Goal: Task Accomplishment & Management: Use online tool/utility

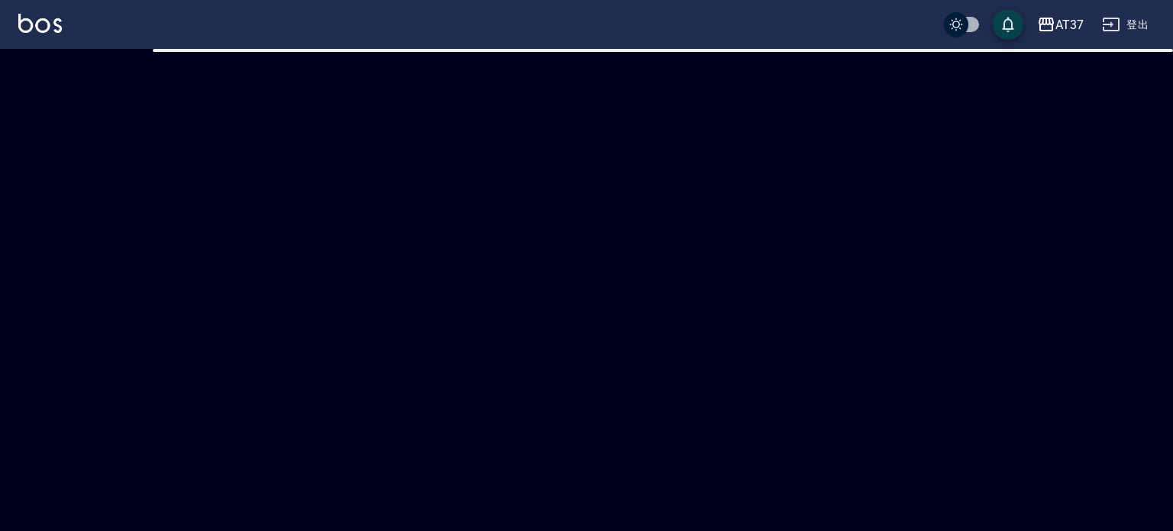
checkbox input "true"
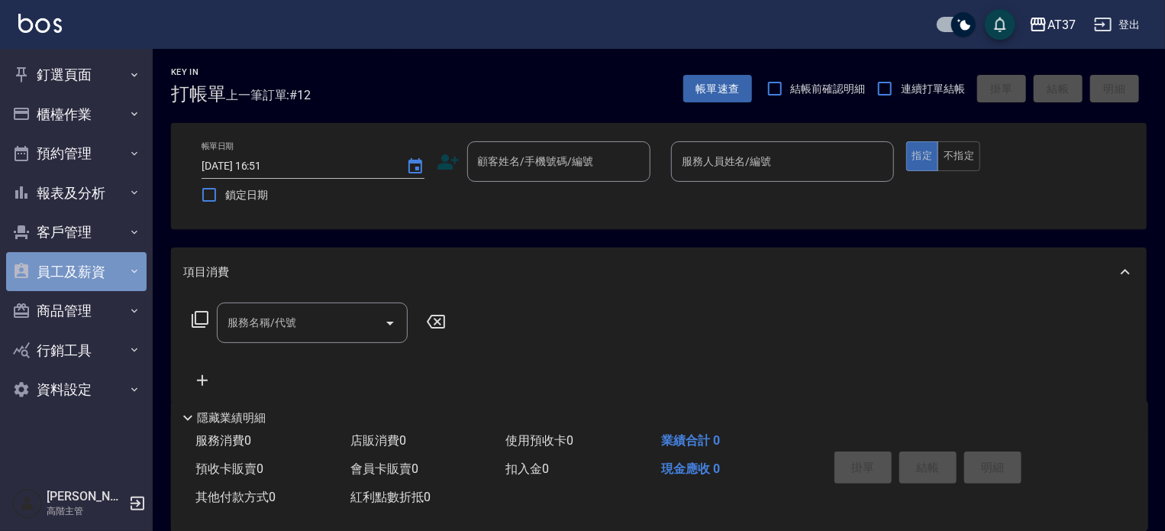
click at [99, 275] on button "員工及薪資" at bounding box center [76, 272] width 141 height 40
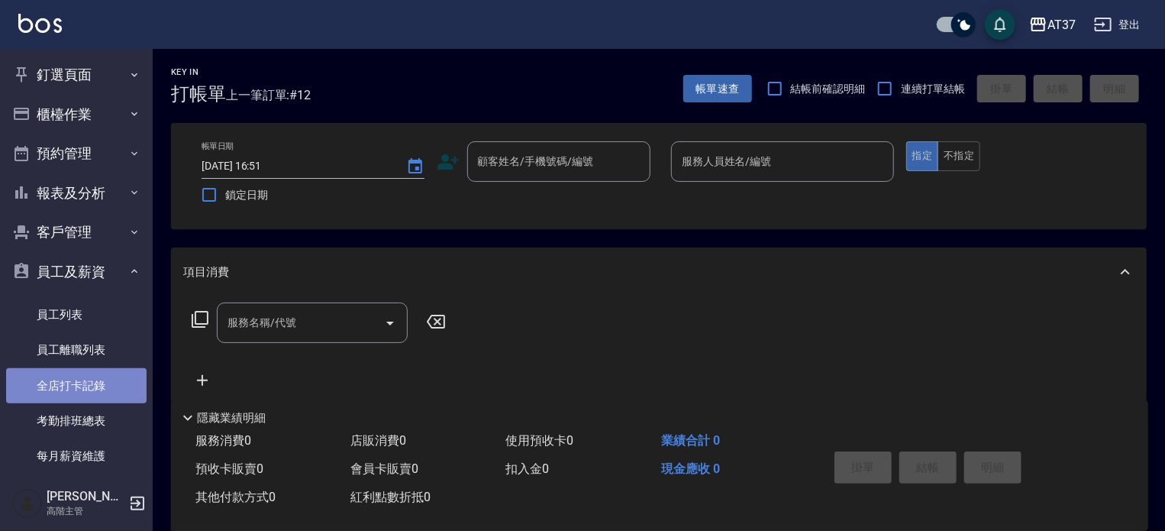
click at [108, 381] on link "全店打卡記錄" at bounding box center [76, 385] width 141 height 35
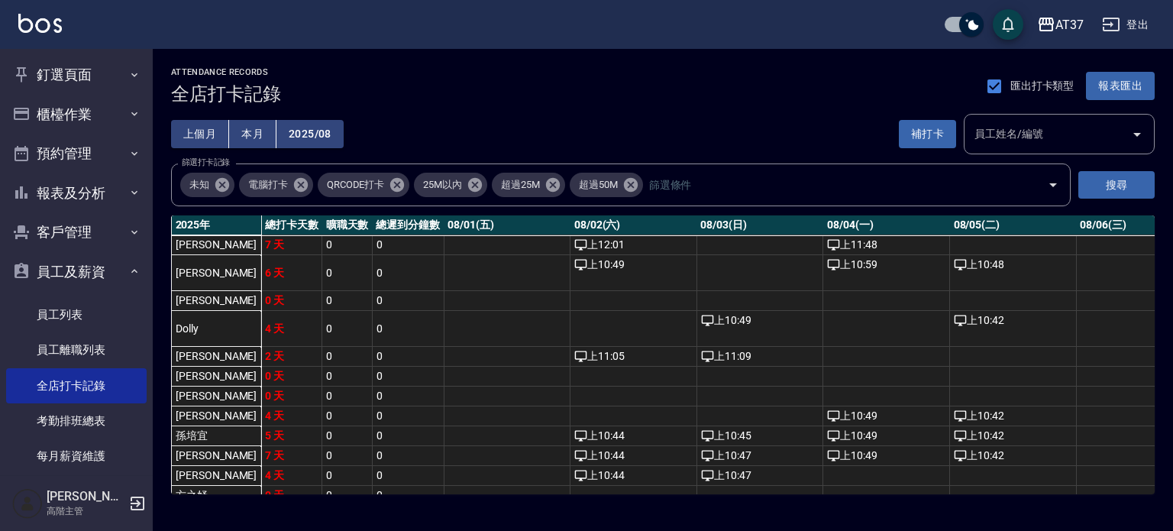
click at [299, 126] on button "2025/08" at bounding box center [309, 134] width 67 height 28
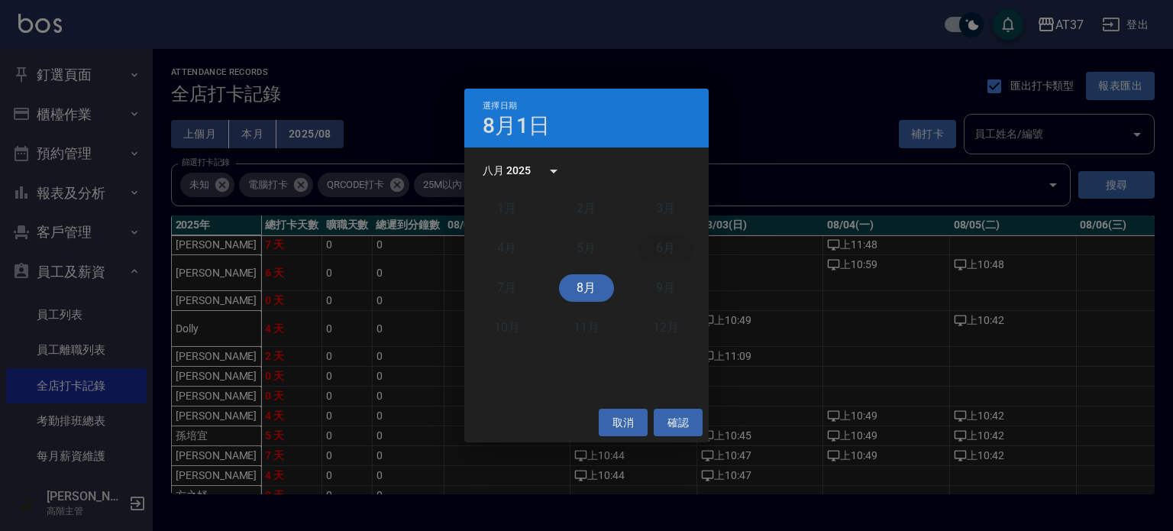
click at [665, 256] on button "6月" at bounding box center [665, 247] width 55 height 27
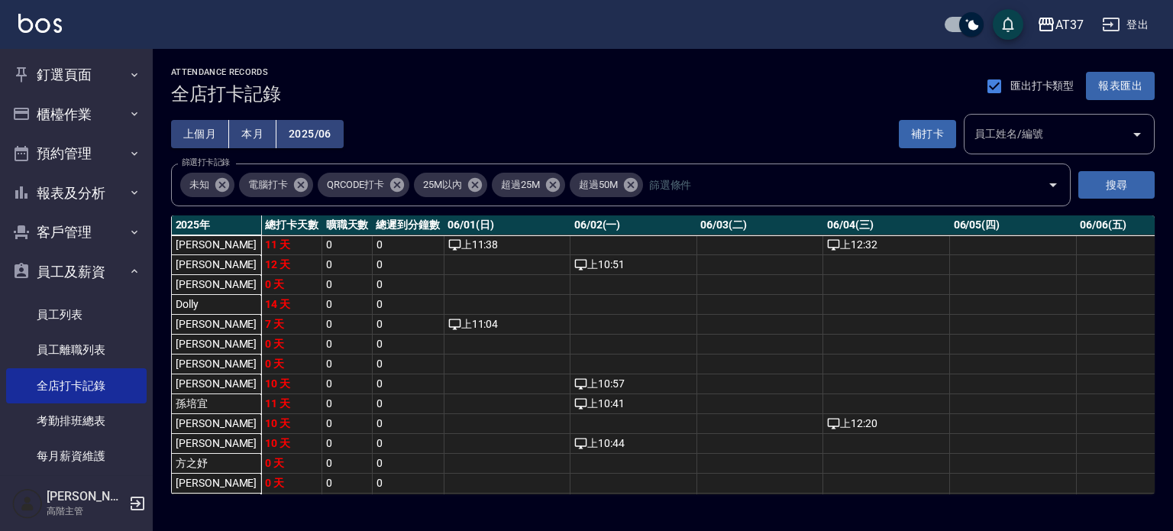
click at [1125, 141] on div at bounding box center [1136, 134] width 23 height 40
click at [1131, 134] on icon "Open" at bounding box center [1137, 134] width 18 height 18
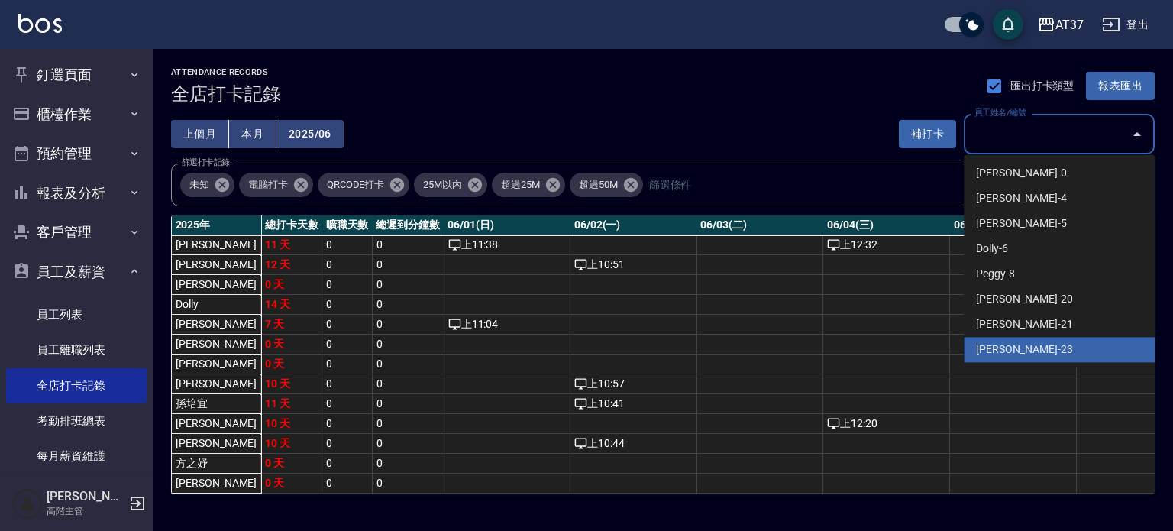
click at [1032, 338] on li "[PERSON_NAME]-23" at bounding box center [1059, 349] width 191 height 25
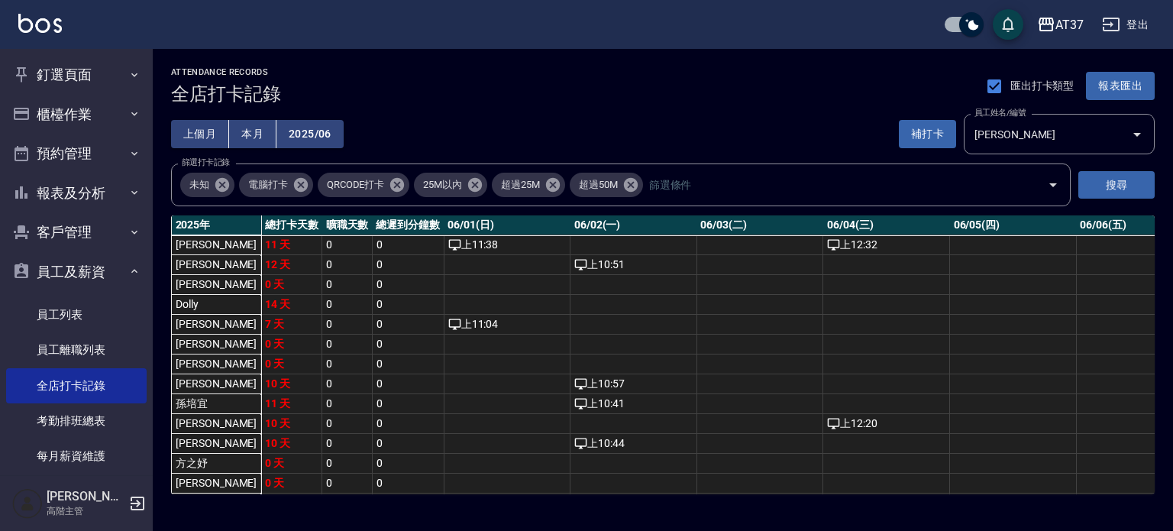
click at [753, 121] on div "上個月 本月 2025/06 補打卡 員工姓名/編號 [PERSON_NAME] 員工姓名/編號" at bounding box center [663, 134] width 984 height 40
click at [1118, 182] on button "搜尋" at bounding box center [1116, 185] width 76 height 28
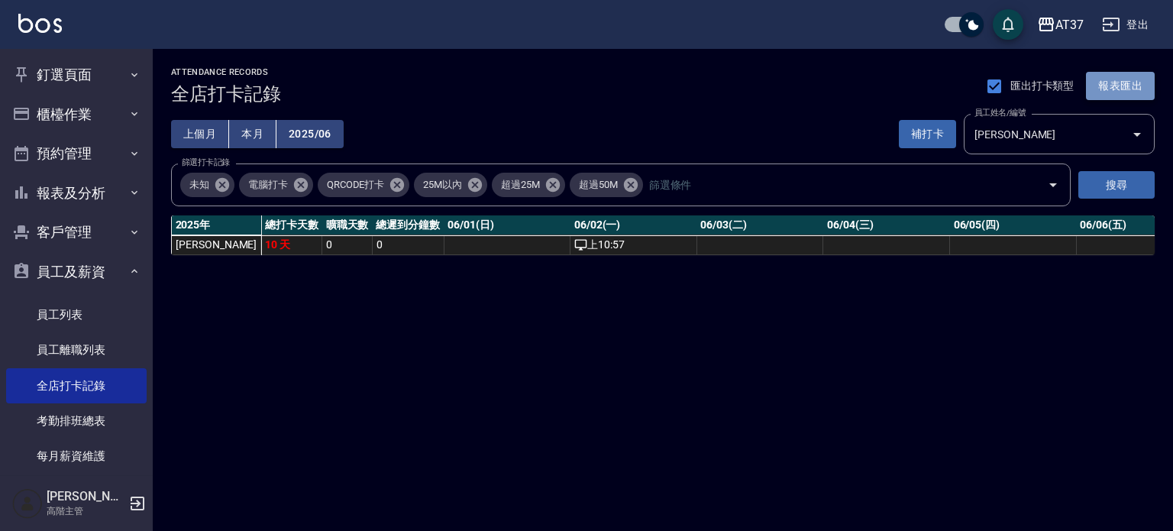
click at [1124, 81] on button "報表匯出" at bounding box center [1120, 86] width 69 height 28
click at [1135, 133] on icon "Open" at bounding box center [1137, 135] width 8 height 4
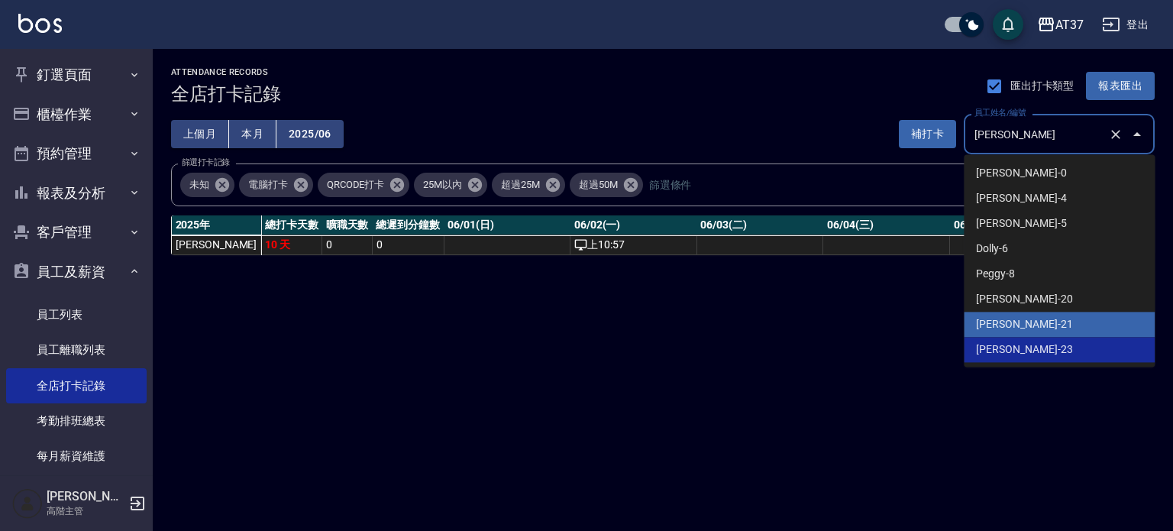
click at [919, 338] on div "ATTENDANCE RECORDS 全店打卡記錄 匯出打卡類型 報表匯出 上個月 本月 2025/06 補打卡 員工姓名/編號 [PERSON_NAME] …" at bounding box center [586, 265] width 1173 height 531
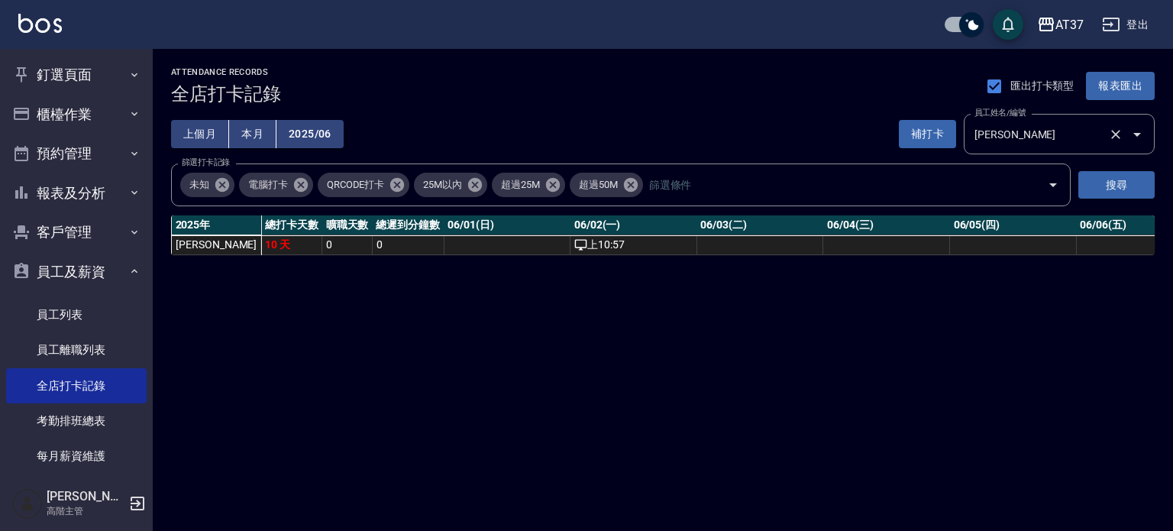
click at [1134, 136] on icon "Open" at bounding box center [1137, 134] width 18 height 18
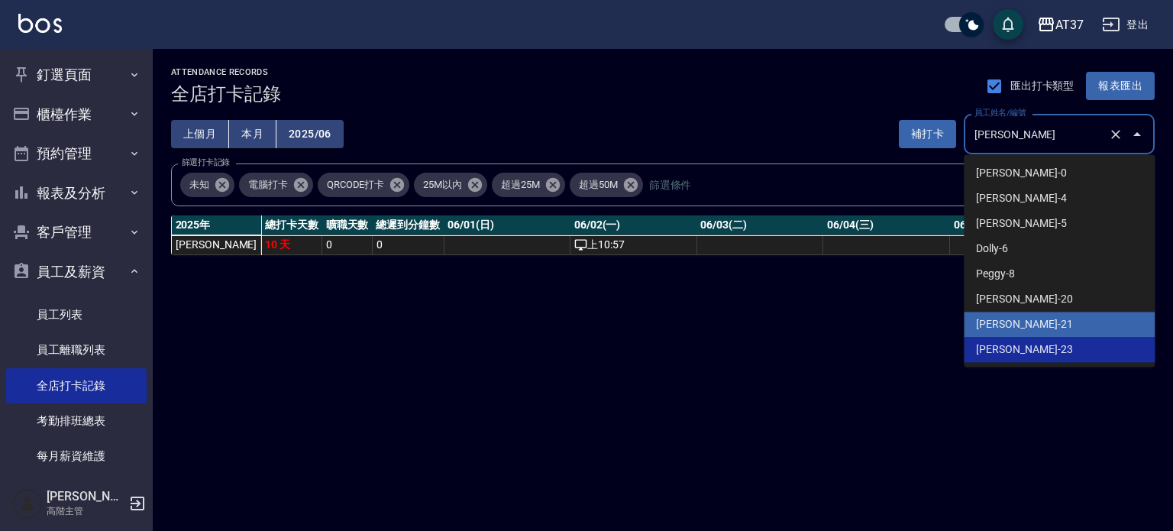
click at [1065, 323] on li "[PERSON_NAME]-21" at bounding box center [1059, 324] width 191 height 25
type input "[PERSON_NAME]"
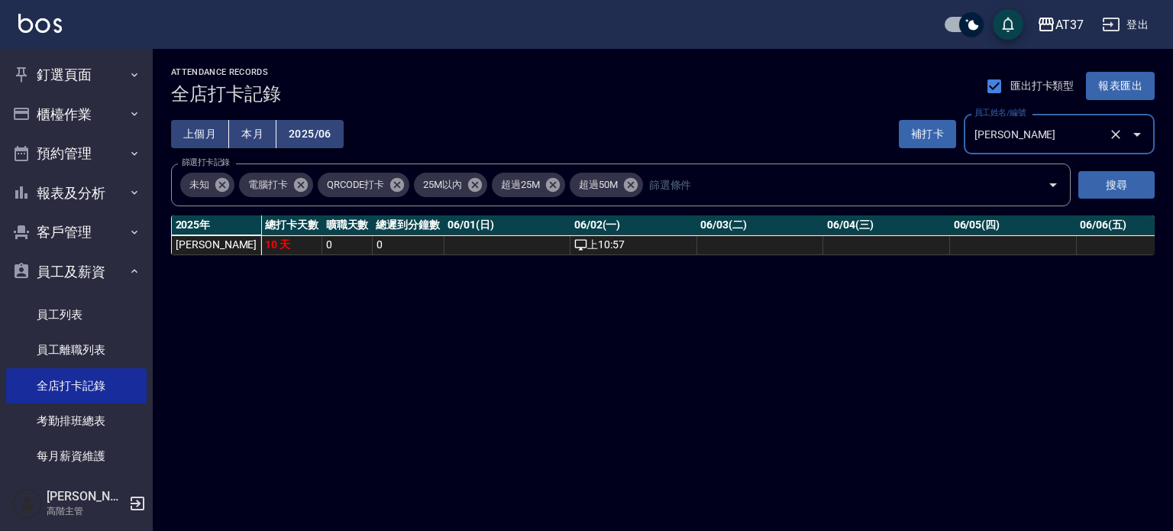
click at [1113, 140] on icon "Clear" at bounding box center [1115, 134] width 15 height 15
click at [1136, 132] on icon "Open" at bounding box center [1137, 134] width 18 height 18
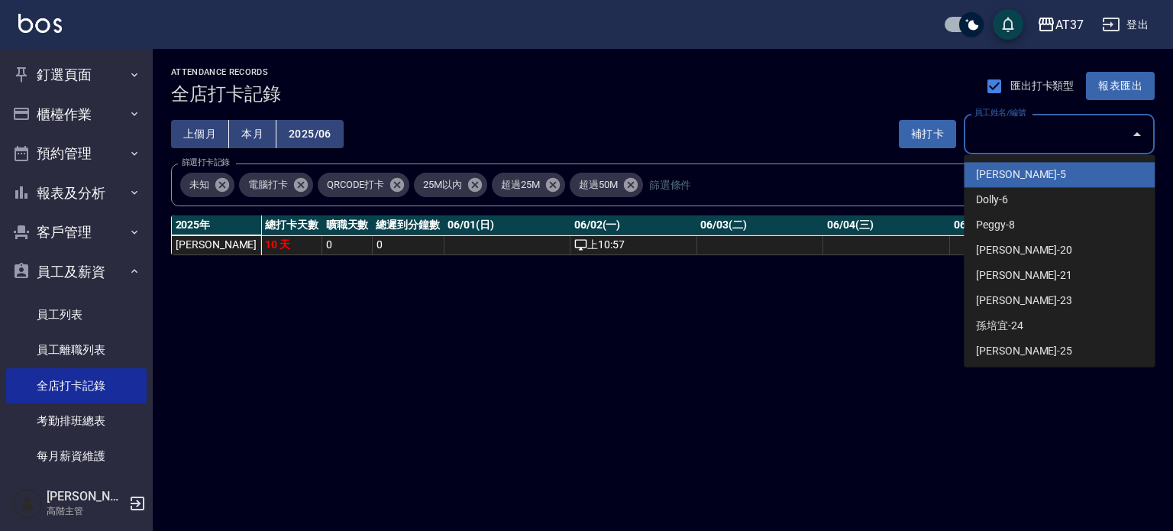
scroll to position [66, 0]
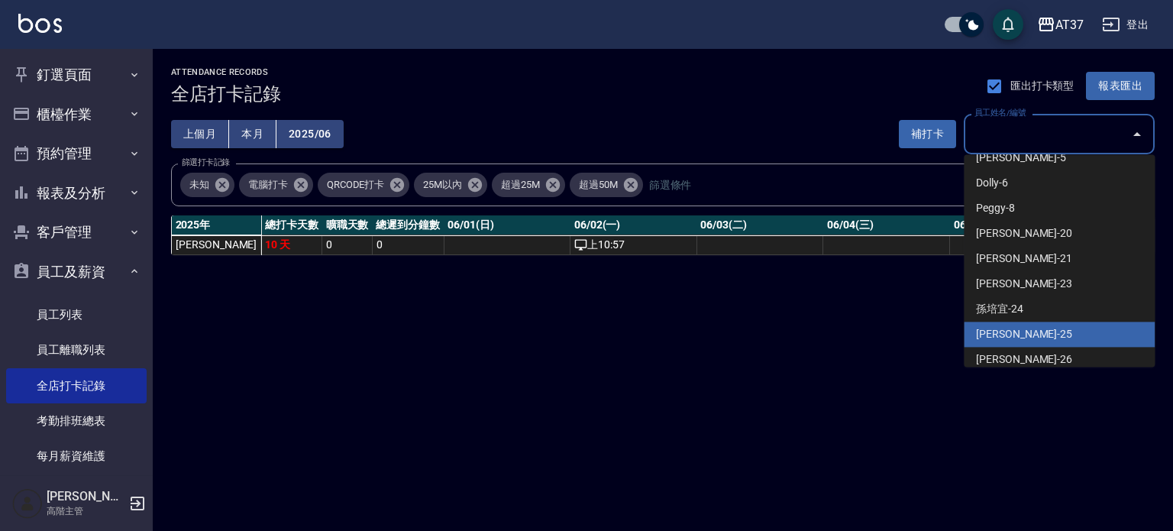
click at [1054, 335] on li "[PERSON_NAME]-25" at bounding box center [1059, 334] width 191 height 25
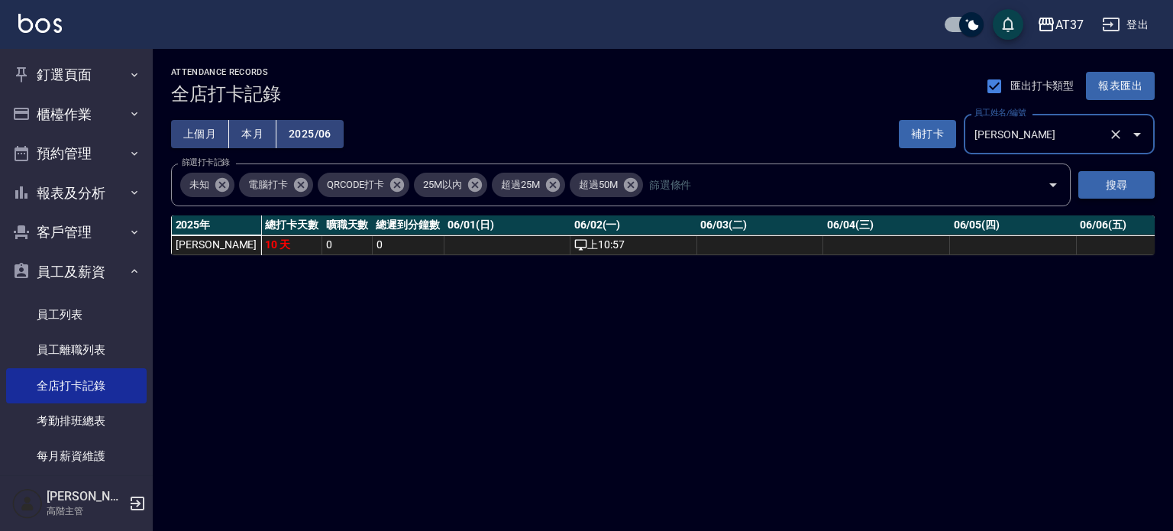
click at [1117, 192] on button "搜尋" at bounding box center [1116, 185] width 76 height 28
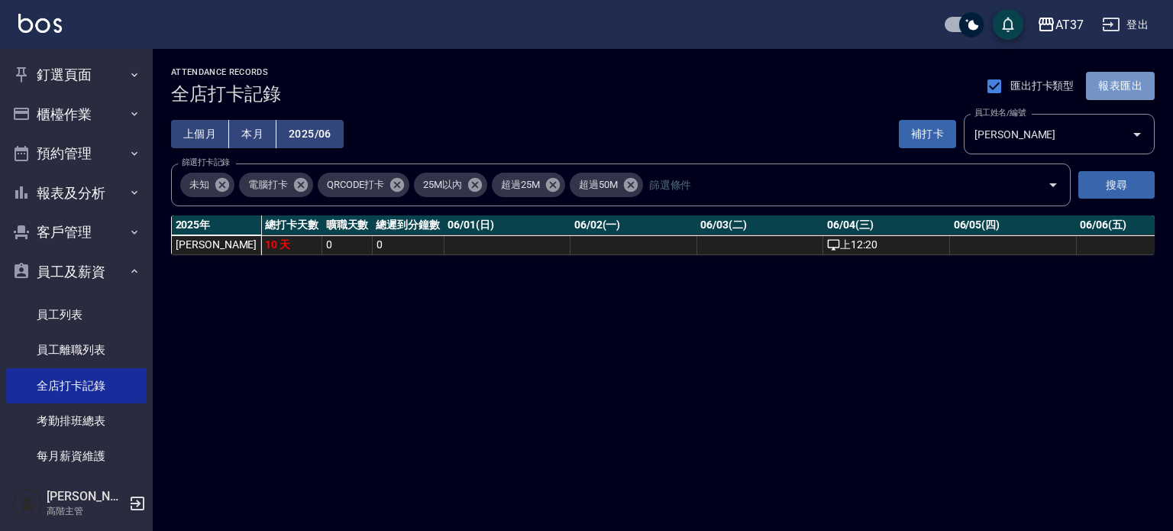
click at [1104, 79] on button "報表匯出" at bounding box center [1120, 86] width 69 height 28
click at [1126, 183] on button "搜尋" at bounding box center [1116, 185] width 76 height 28
click at [1124, 82] on button "報表匯出" at bounding box center [1120, 86] width 69 height 28
click at [1139, 136] on icon "Open" at bounding box center [1137, 134] width 18 height 18
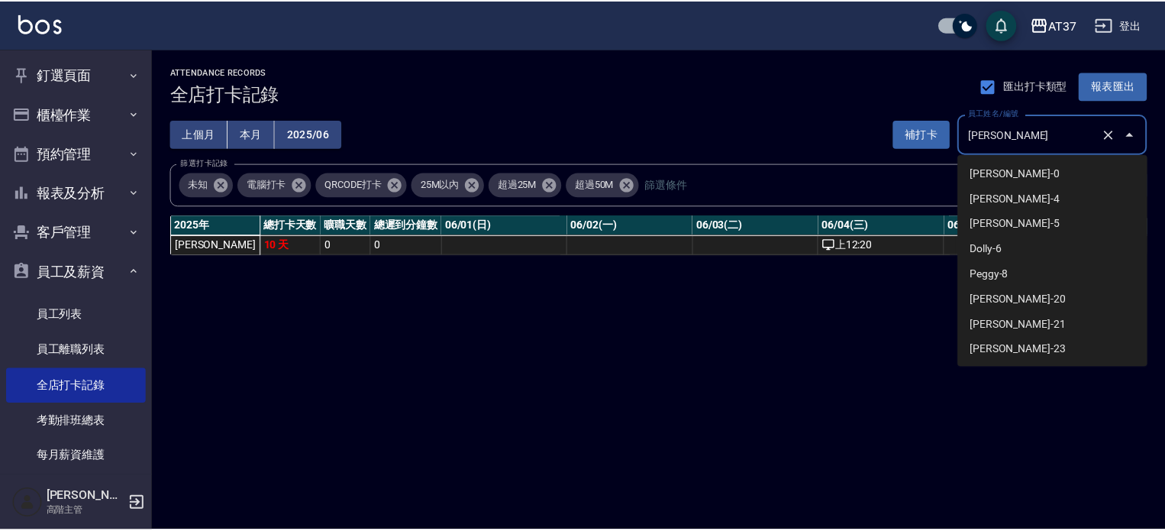
scroll to position [46, 0]
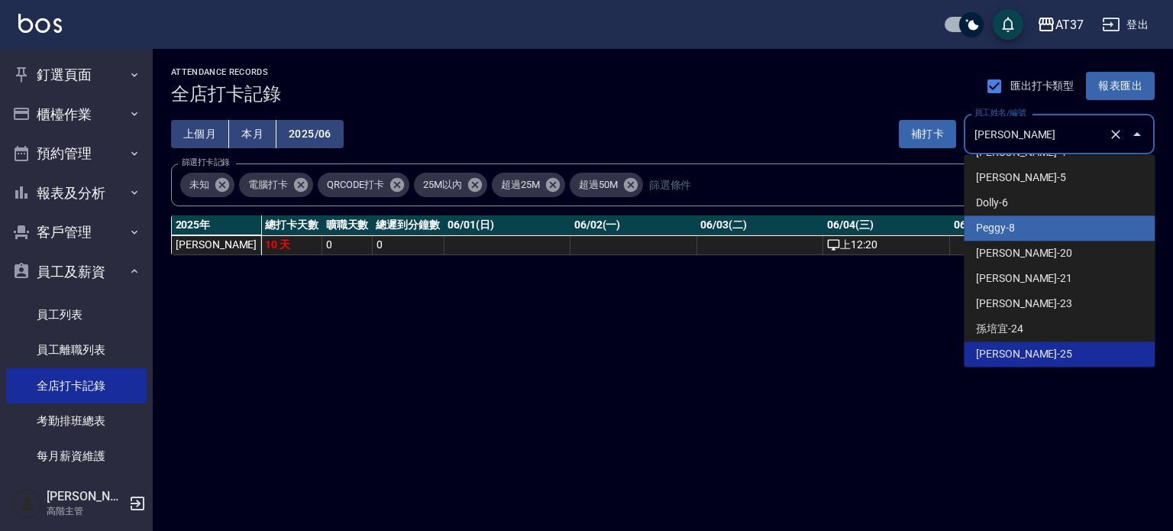
click at [1127, 231] on li "Peggy-8" at bounding box center [1059, 227] width 191 height 25
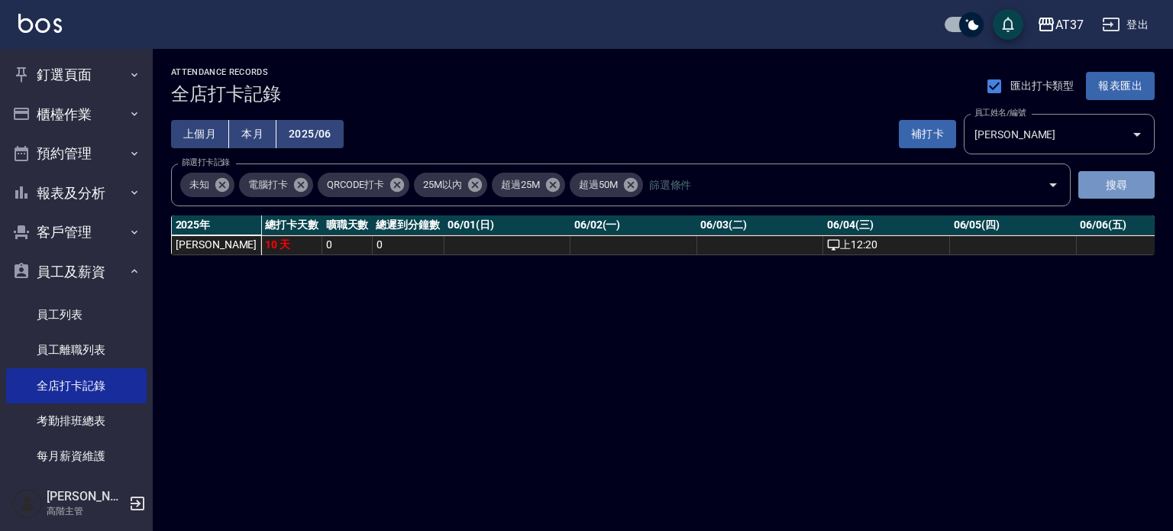
click at [1115, 179] on button "搜尋" at bounding box center [1116, 185] width 76 height 28
click at [1130, 127] on icon "Open" at bounding box center [1137, 134] width 18 height 18
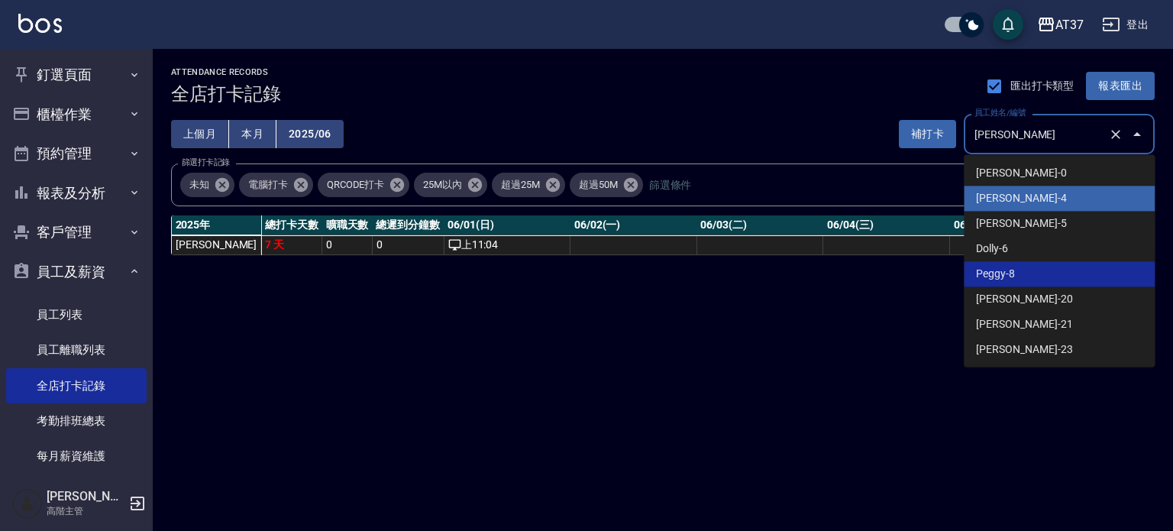
click at [1040, 206] on li "[PERSON_NAME]-4" at bounding box center [1059, 198] width 191 height 25
type input "[PERSON_NAME]"
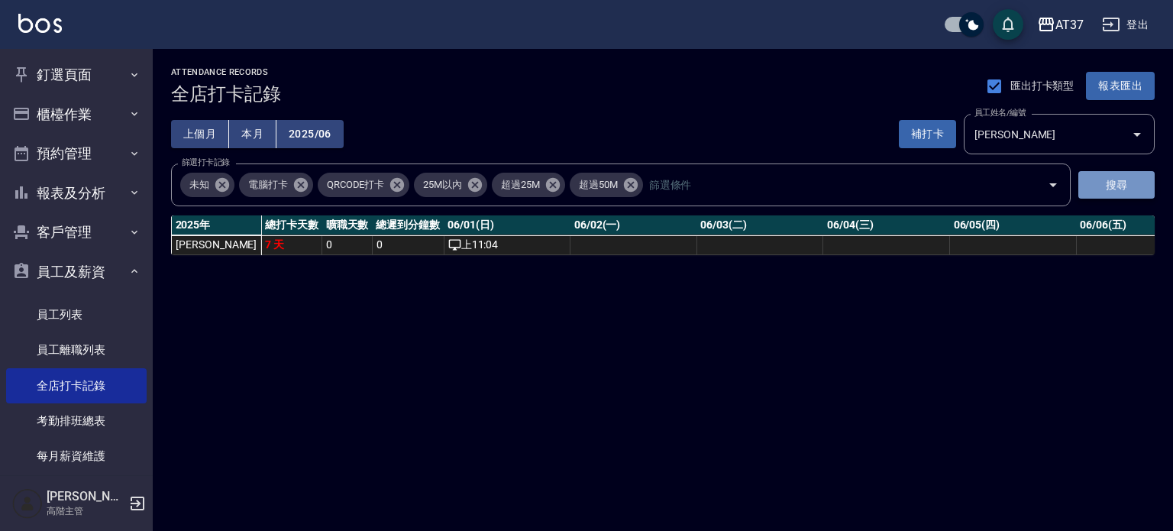
click at [1089, 186] on button "搜尋" at bounding box center [1116, 185] width 76 height 28
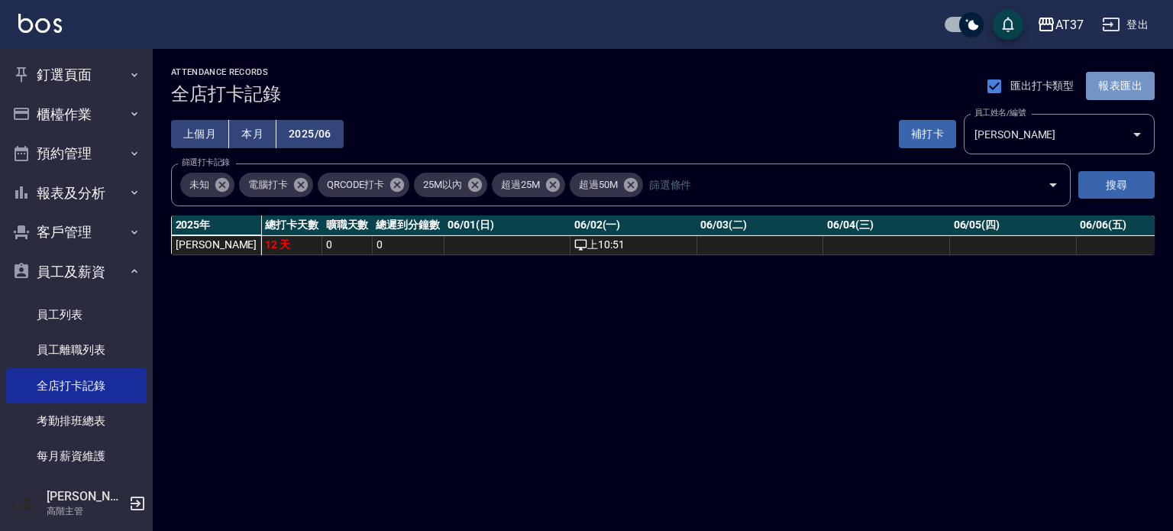
click at [1116, 83] on button "報表匯出" at bounding box center [1120, 86] width 69 height 28
click at [1075, 20] on div "AT37" at bounding box center [1069, 24] width 28 height 19
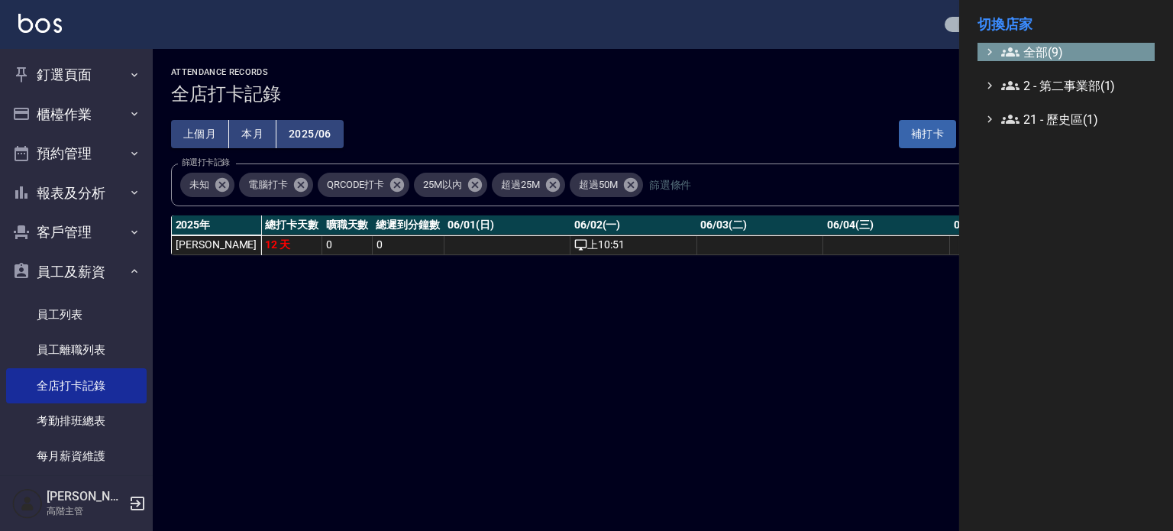
click at [1055, 50] on span "全部(9)" at bounding box center [1074, 52] width 147 height 18
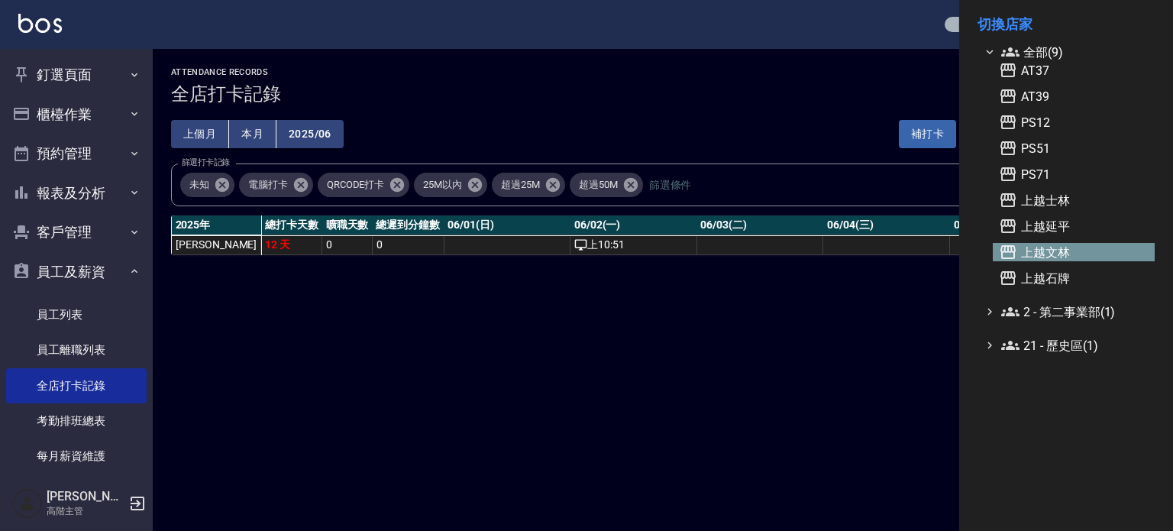
click at [1062, 255] on span "上越文林" at bounding box center [1074, 252] width 150 height 18
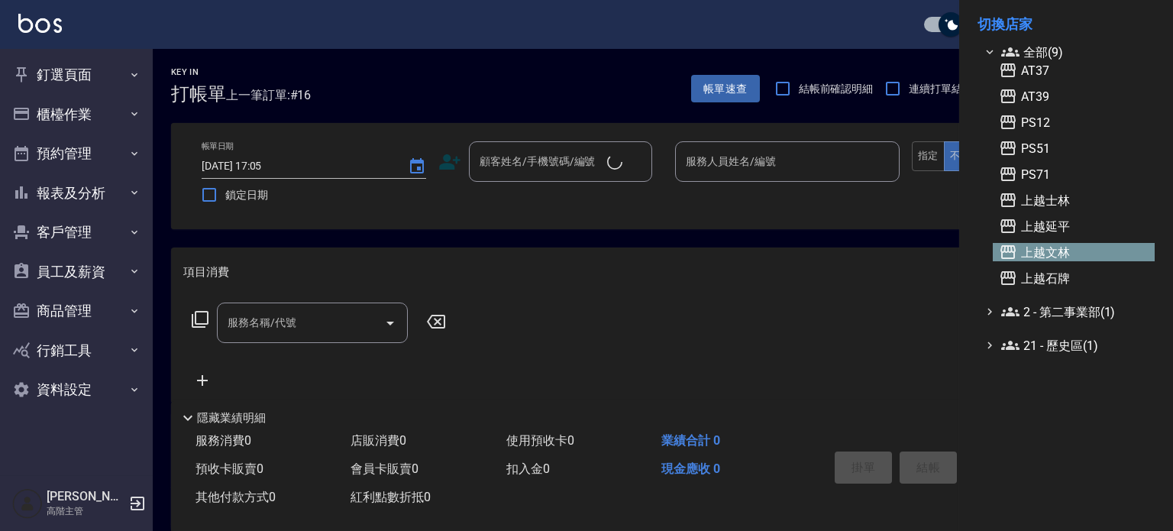
click at [910, 113] on div at bounding box center [586, 265] width 1173 height 531
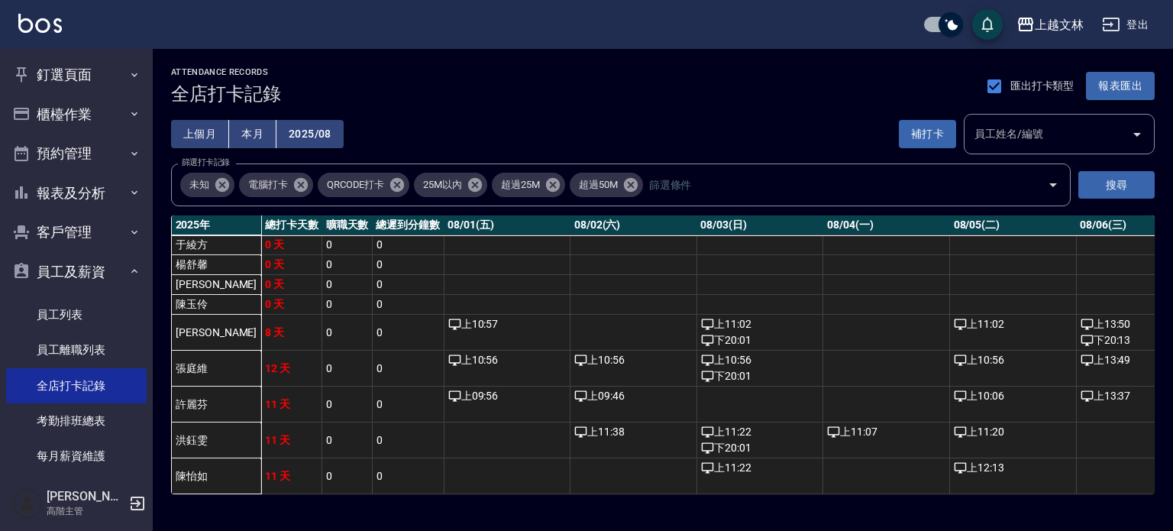
click at [1121, 79] on button "報表匯出" at bounding box center [1120, 86] width 69 height 28
click at [1132, 136] on icon "Open" at bounding box center [1137, 134] width 18 height 18
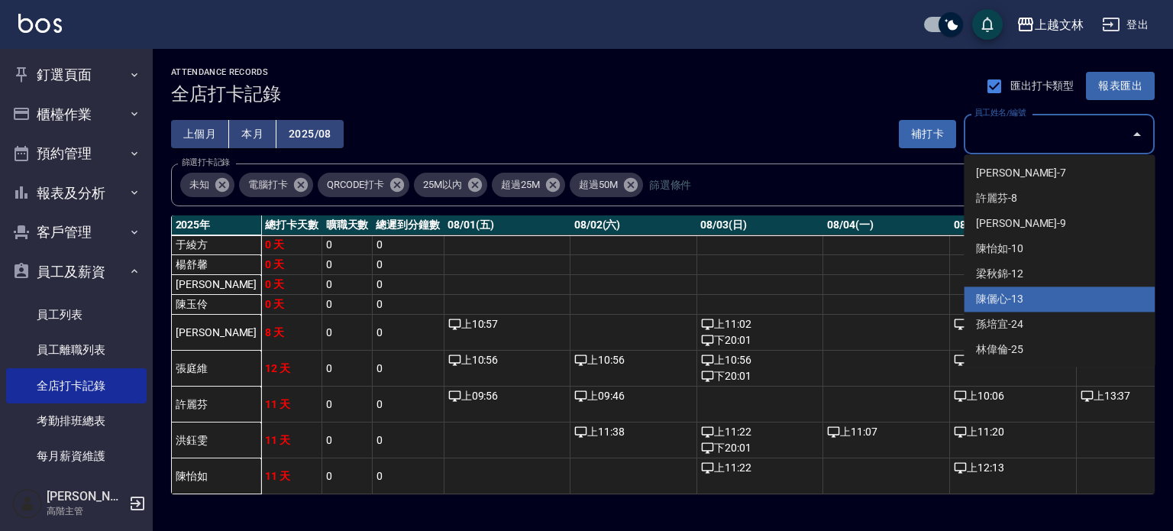
scroll to position [153, 0]
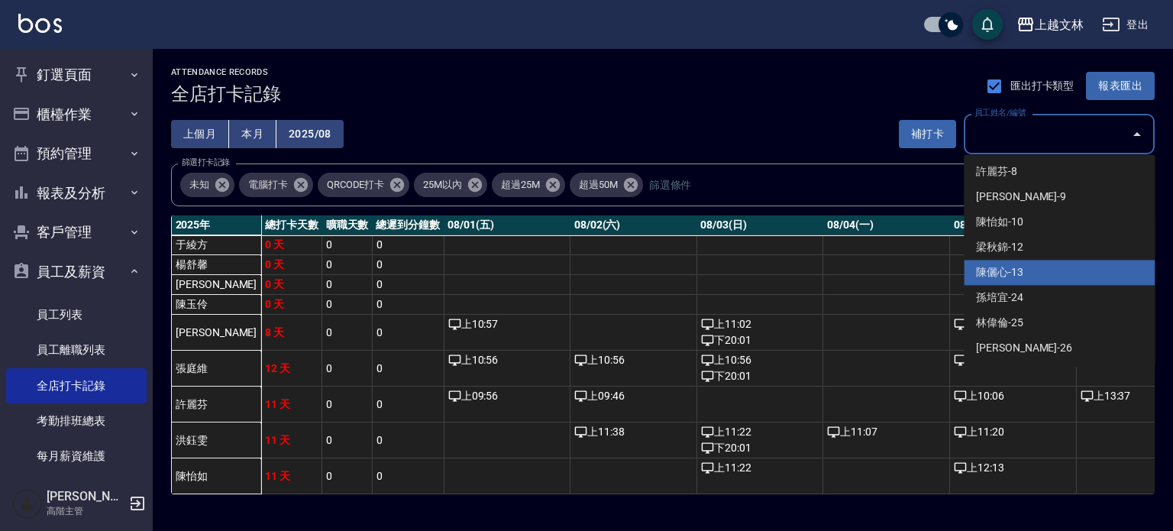
click at [1048, 277] on li "陳儷心-13" at bounding box center [1059, 272] width 191 height 25
type input "陳儷心"
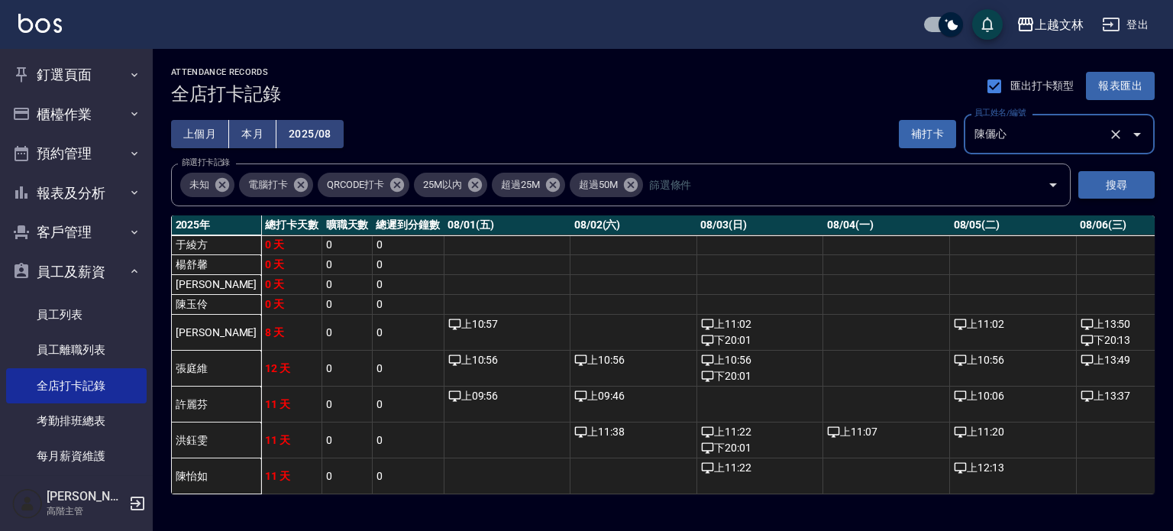
click at [1108, 189] on button "搜尋" at bounding box center [1116, 185] width 76 height 28
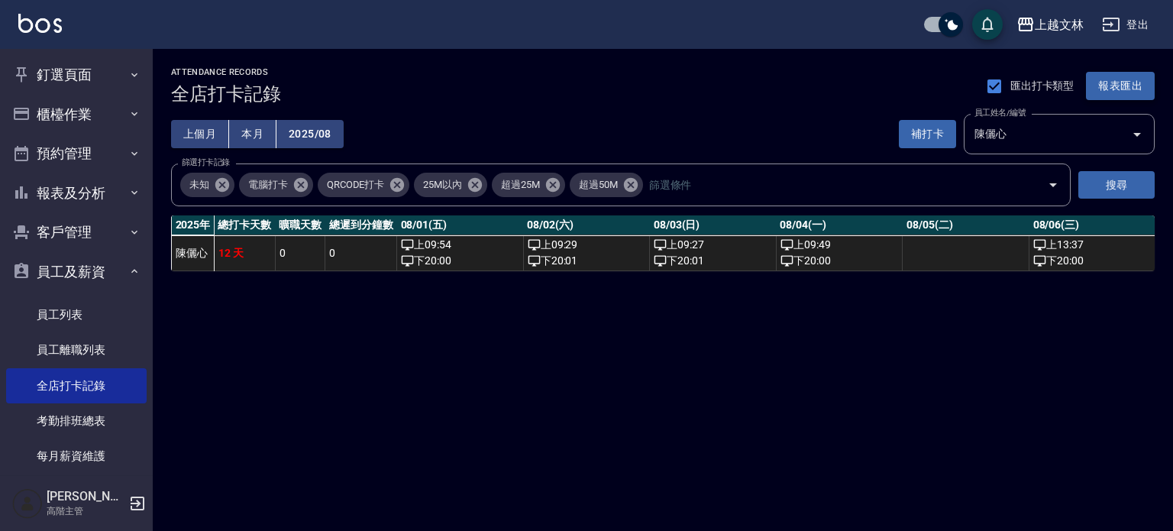
click at [1105, 79] on button "報表匯出" at bounding box center [1120, 86] width 69 height 28
click at [1105, 79] on div "匯出打卡類型 報表匯出" at bounding box center [1071, 86] width 168 height 32
click at [321, 135] on button "2025/08" at bounding box center [309, 134] width 67 height 28
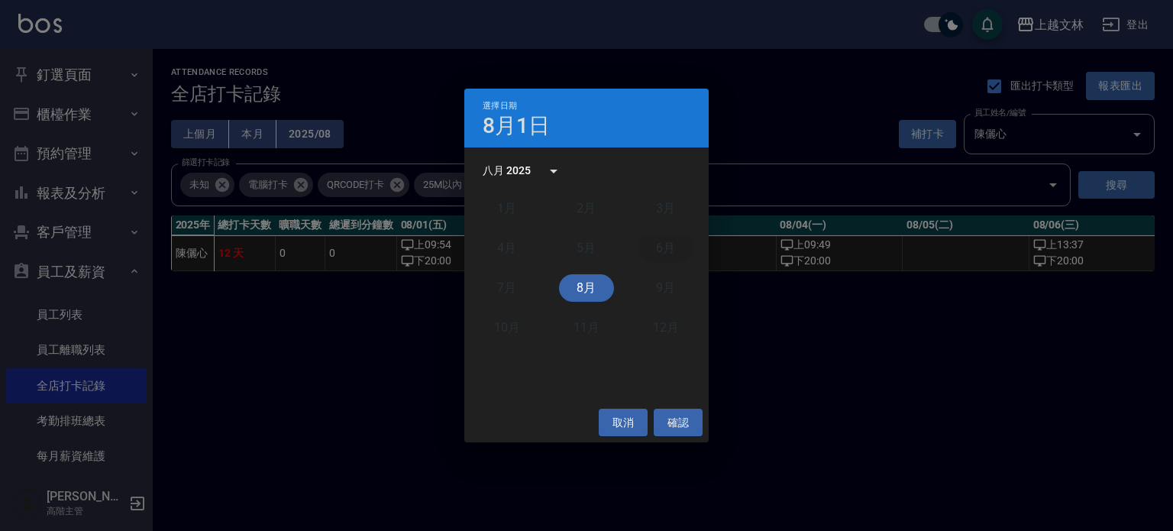
click at [669, 250] on button "6月" at bounding box center [665, 247] width 55 height 27
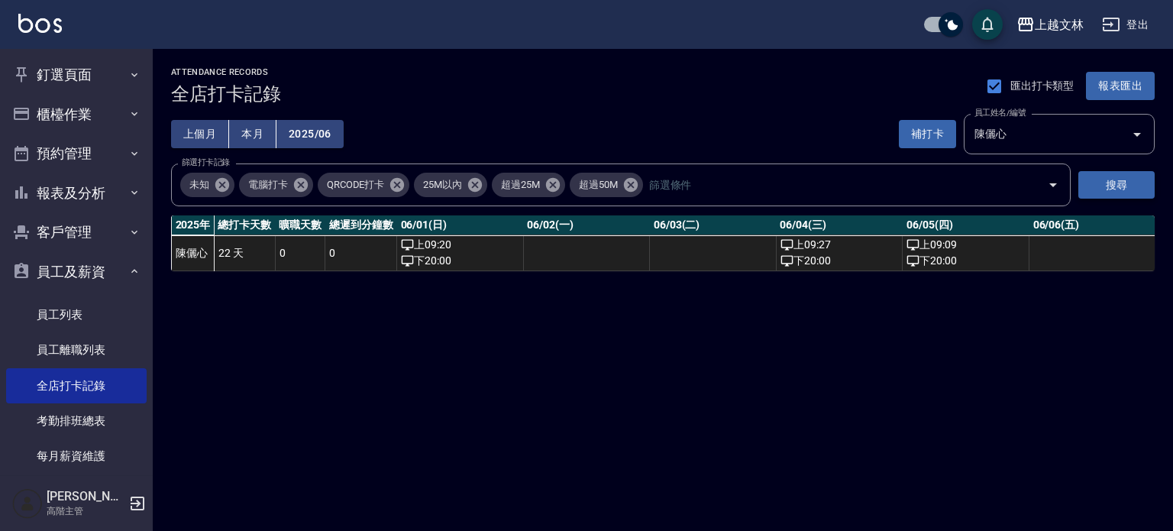
click at [1104, 189] on button "搜尋" at bounding box center [1116, 185] width 76 height 28
click at [1112, 88] on button "報表匯出" at bounding box center [1120, 86] width 69 height 28
